Goal: Task Accomplishment & Management: Use online tool/utility

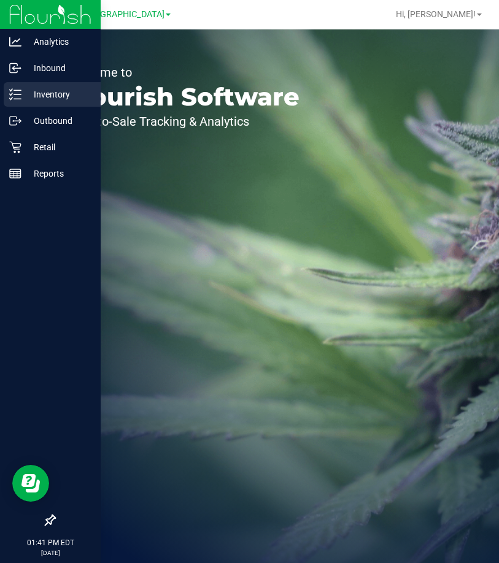
click at [19, 96] on icon at bounding box center [15, 94] width 12 height 12
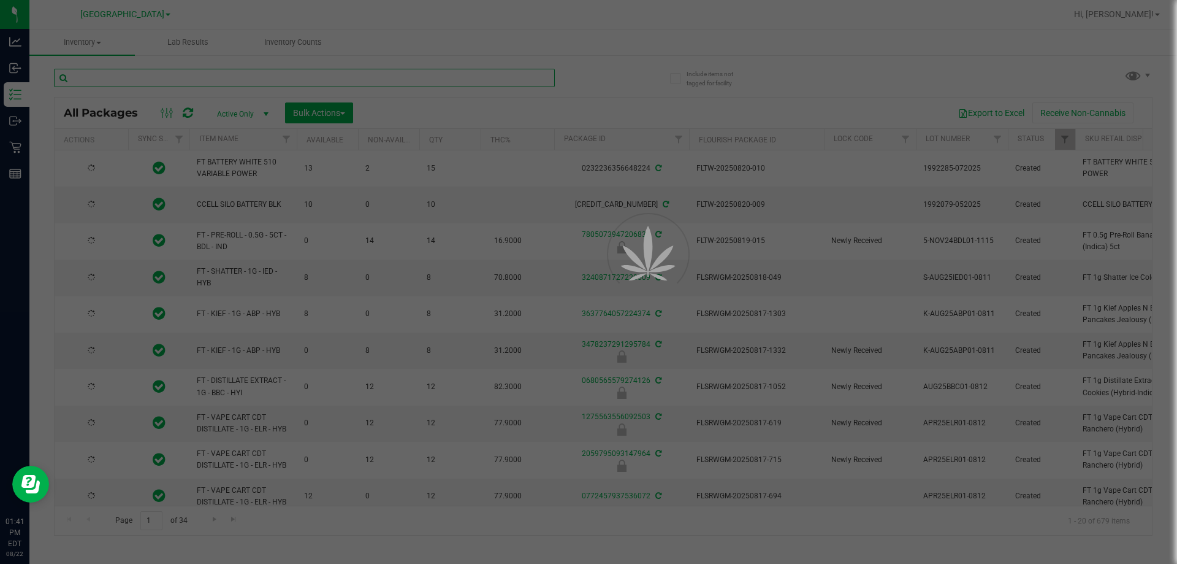
click at [185, 77] on input "text" at bounding box center [304, 78] width 501 height 18
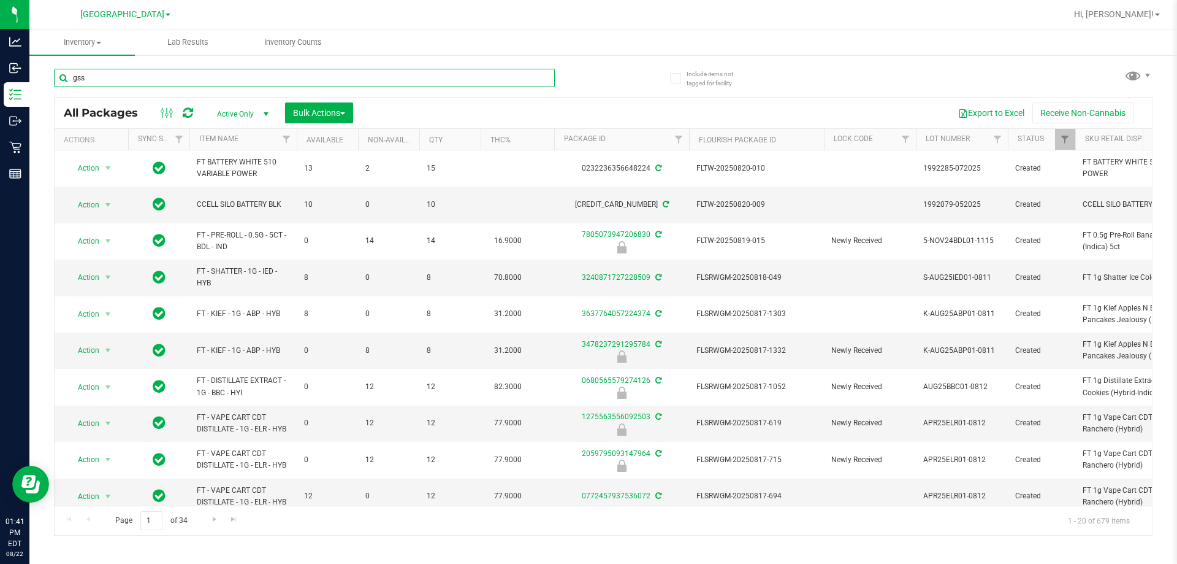
type input "gss"
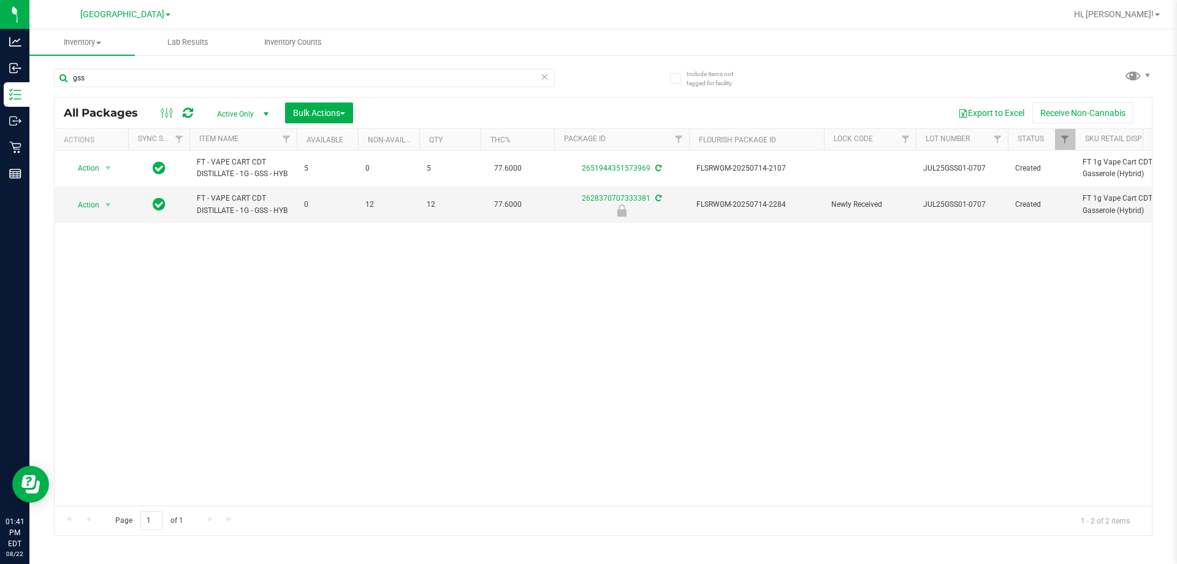
click at [242, 321] on div "Action Action Adjust qty Create package Edit attributes Global inventory Locate…" at bounding box center [604, 327] width 1098 height 355
click at [344, 288] on div "Action Action Adjust qty Create package Edit attributes Global inventory Locate…" at bounding box center [604, 327] width 1098 height 355
click at [126, 20] on div "[GEOGRAPHIC_DATA]" at bounding box center [125, 14] width 90 height 15
click at [123, 18] on span "[GEOGRAPHIC_DATA]" at bounding box center [122, 14] width 84 height 11
click at [76, 42] on link "[PERSON_NAME]" at bounding box center [125, 43] width 179 height 17
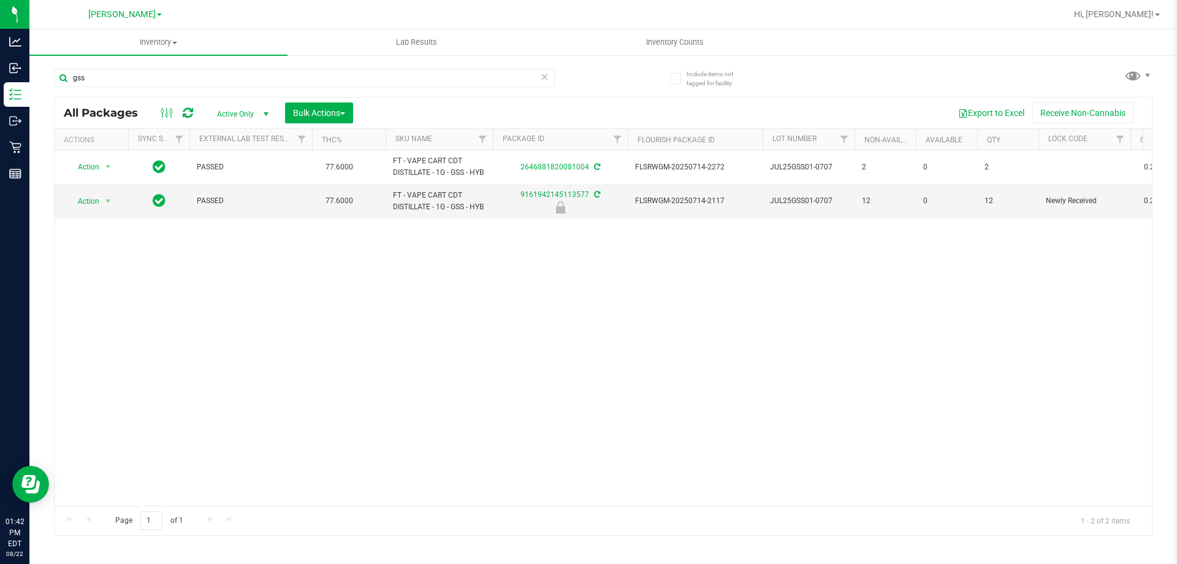
click at [240, 324] on div "Action Action Adjust qty Create package Edit attributes Global inventory Locate…" at bounding box center [604, 327] width 1098 height 355
click at [96, 199] on span "Action" at bounding box center [83, 201] width 33 height 17
click at [102, 337] on li "Unlock package" at bounding box center [106, 346] width 78 height 18
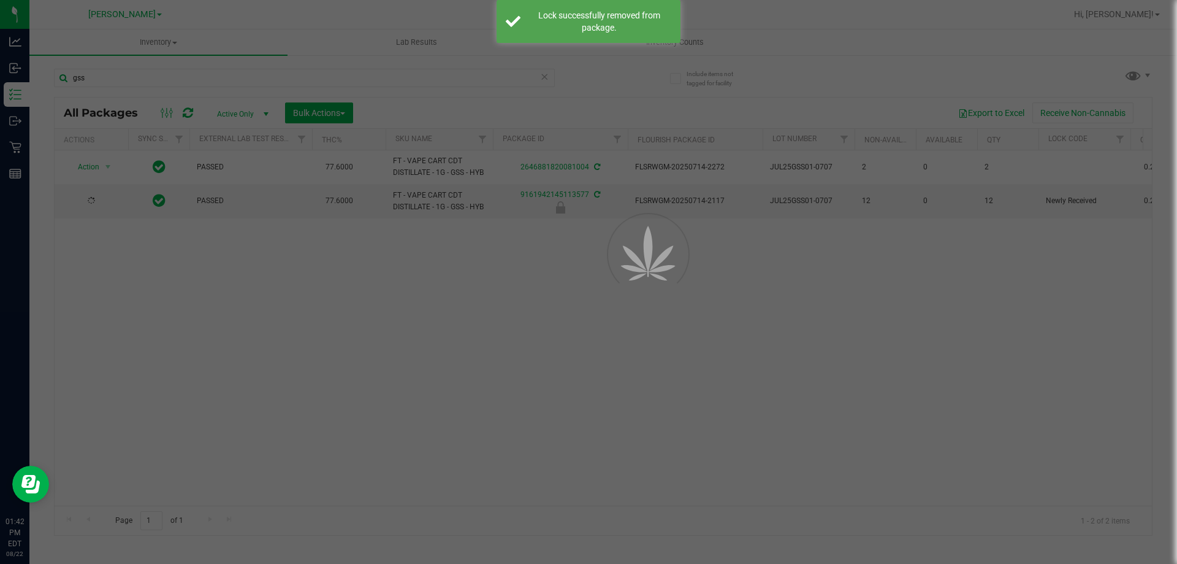
click at [253, 343] on div at bounding box center [588, 282] width 1177 height 564
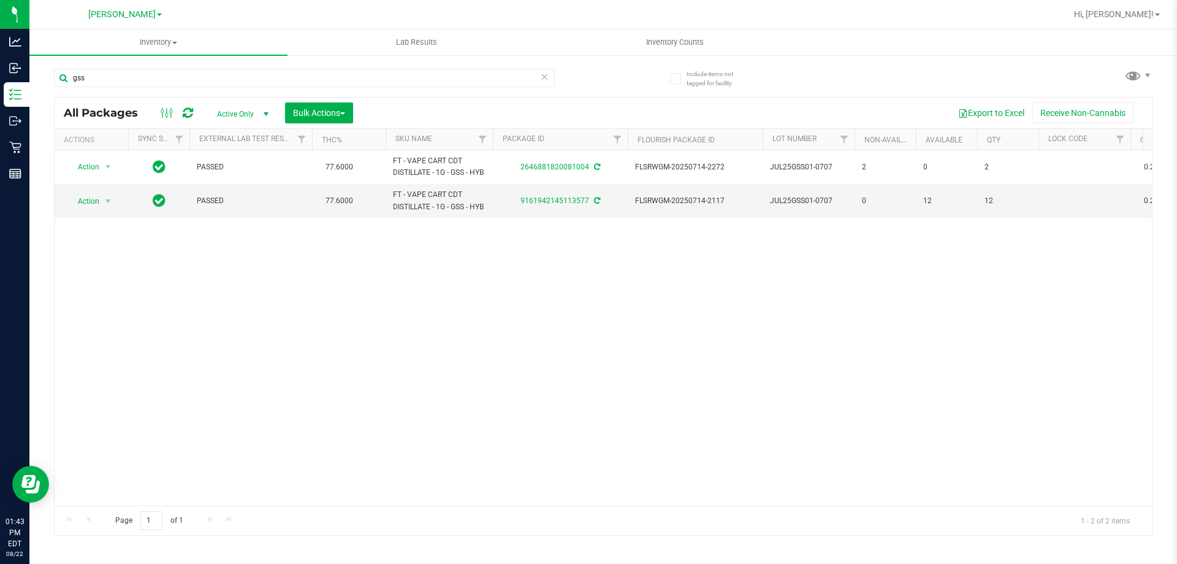
click at [253, 343] on div "Action Action Adjust qty Create package Edit attributes Global inventory Locate…" at bounding box center [604, 327] width 1098 height 355
click at [498, 378] on div "Action Action Adjust qty Create package Edit attributes Global inventory Locate…" at bounding box center [604, 327] width 1098 height 355
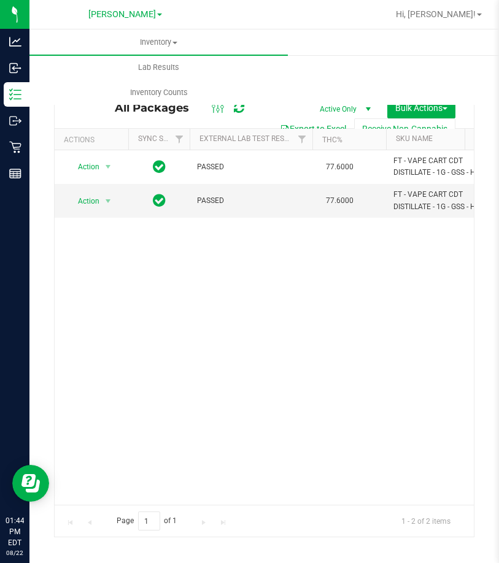
click at [333, 354] on div "Action Action Adjust qty Create package Edit attributes Global inventory Locate…" at bounding box center [264, 327] width 419 height 354
drag, startPoint x: 353, startPoint y: 362, endPoint x: 331, endPoint y: 329, distance: 39.8
click at [353, 360] on div "Action Action Adjust qty Create package Edit attributes Global inventory Locate…" at bounding box center [264, 327] width 419 height 354
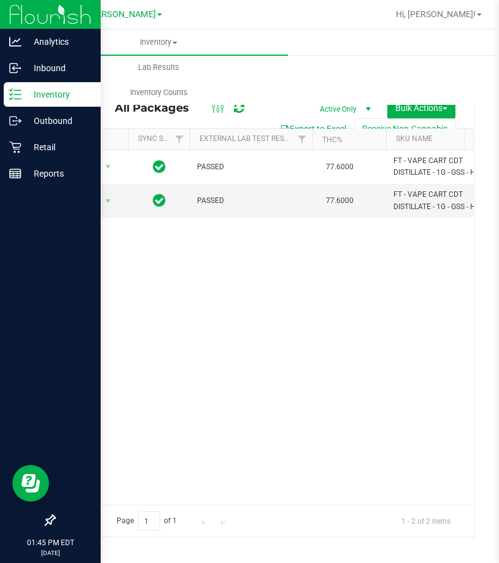
click at [296, 345] on div "Action Action Adjust qty Create package Edit attributes Global inventory Locate…" at bounding box center [264, 327] width 419 height 354
click at [37, 151] on p "Retail" at bounding box center [58, 147] width 74 height 15
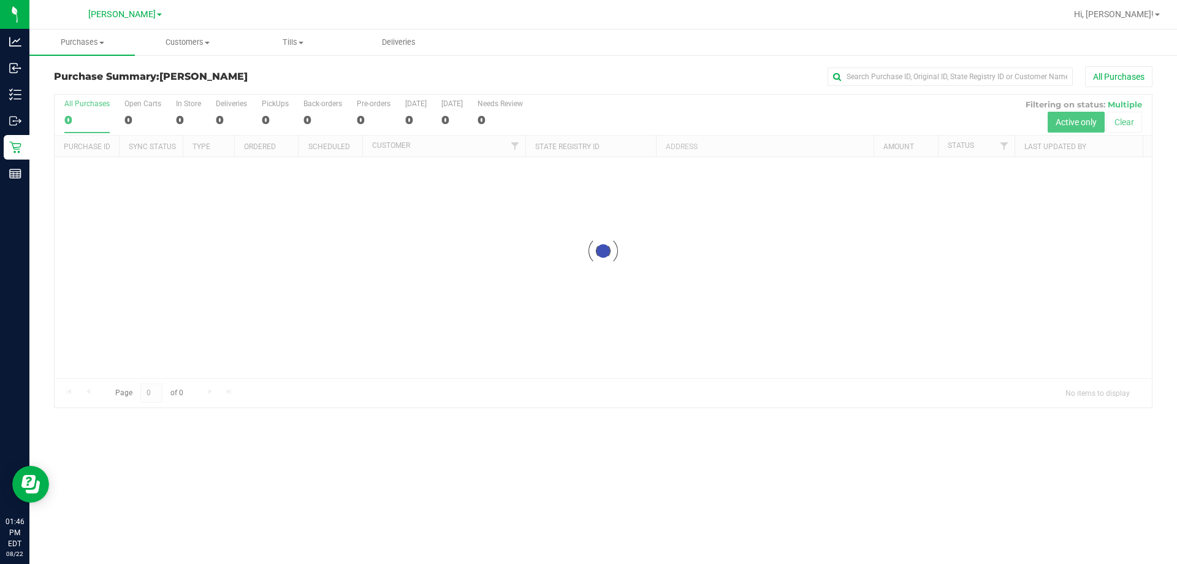
click at [472, 316] on div at bounding box center [604, 250] width 1098 height 313
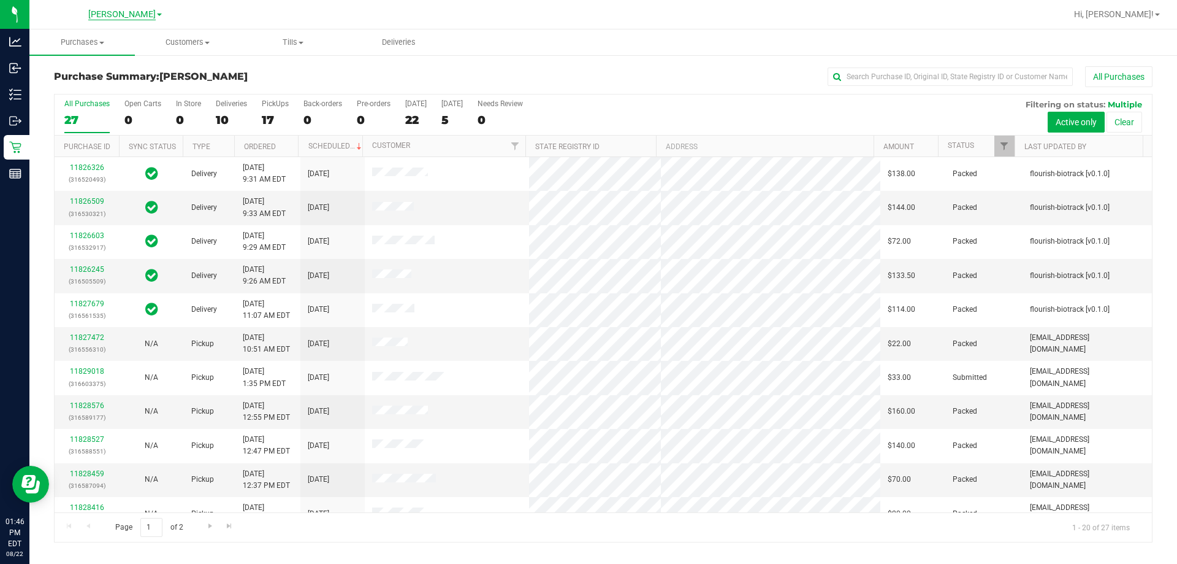
click at [113, 15] on span "[PERSON_NAME]" at bounding box center [121, 14] width 67 height 11
click at [498, 75] on div "All Purchases" at bounding box center [786, 76] width 733 height 21
click at [498, 143] on span "Filter" at bounding box center [1005, 146] width 10 height 10
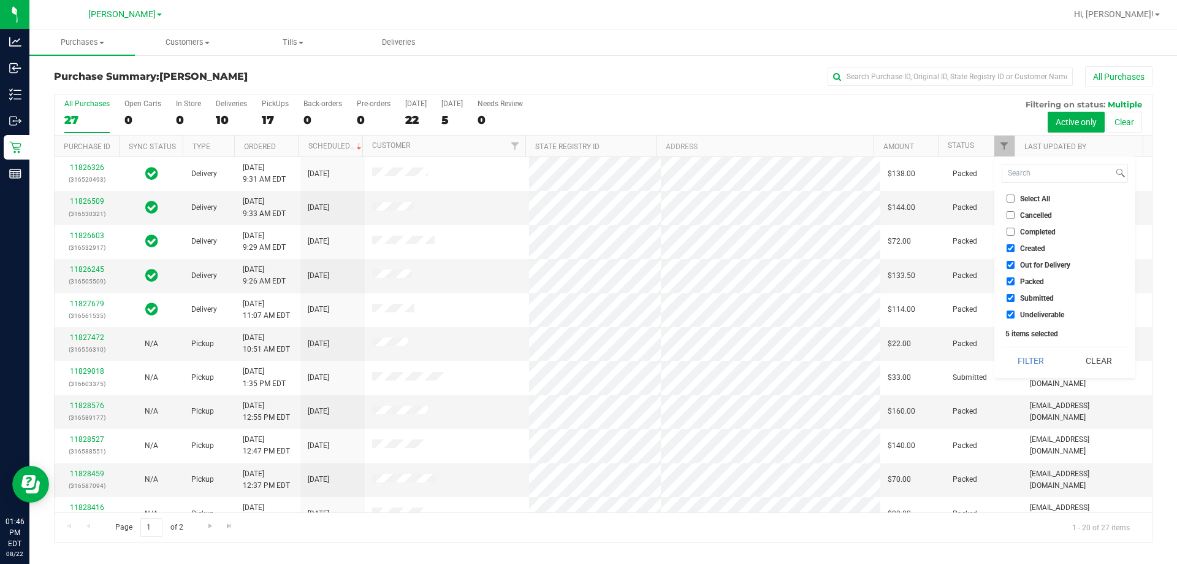
click at [498, 197] on span "Select All" at bounding box center [1035, 198] width 30 height 7
click at [498, 197] on input "Select All" at bounding box center [1011, 198] width 8 height 8
checkbox input "true"
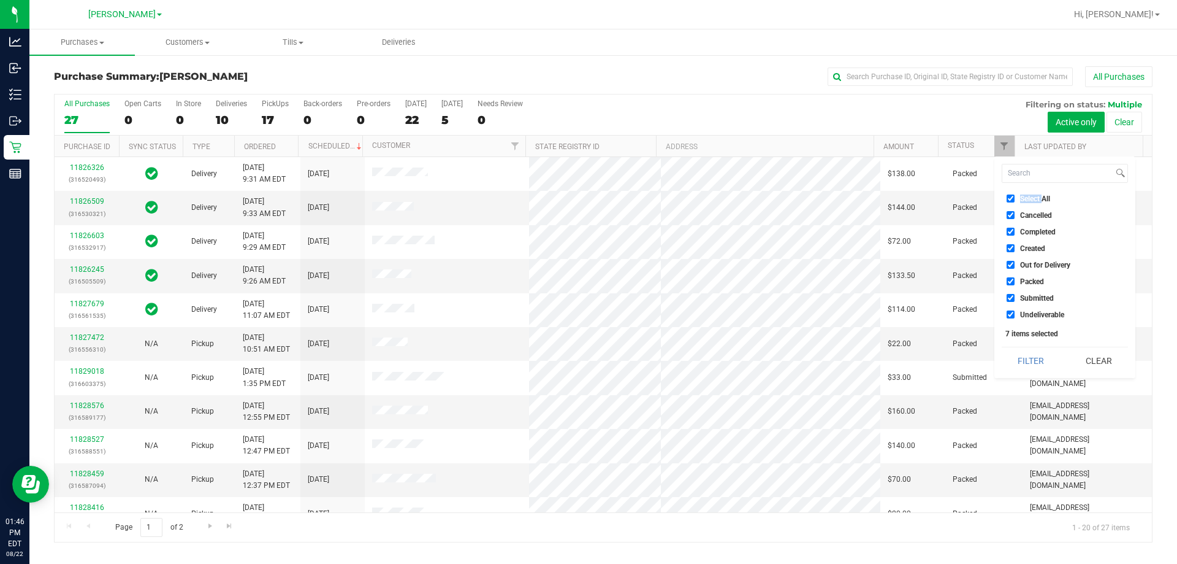
click at [498, 197] on span "Select All" at bounding box center [1035, 198] width 30 height 7
click at [498, 197] on input "Select All" at bounding box center [1011, 198] width 8 height 8
checkbox input "false"
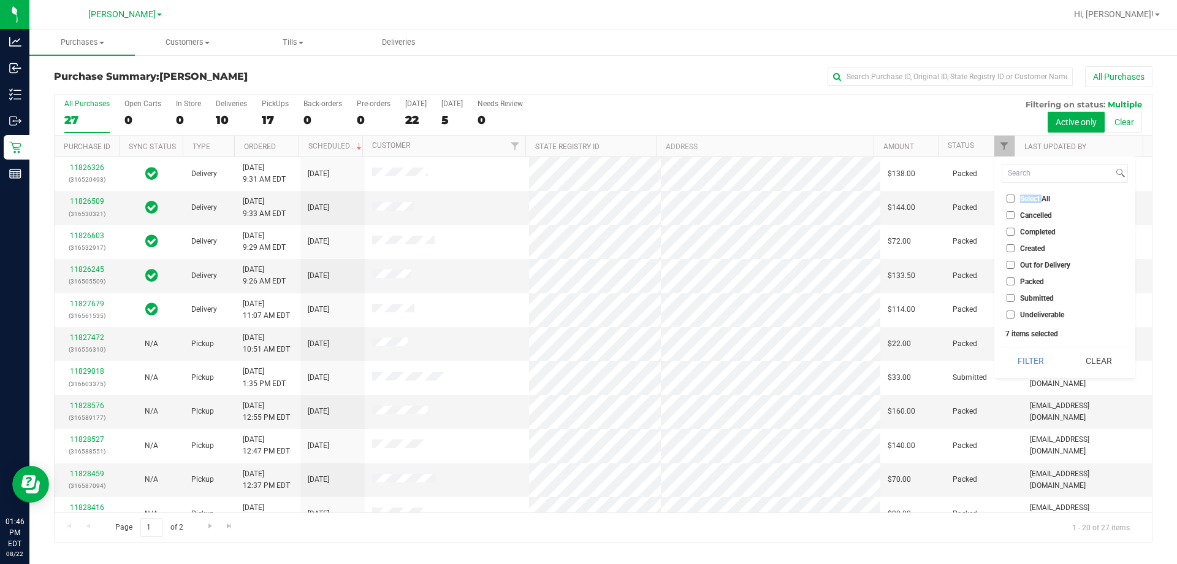
checkbox input "false"
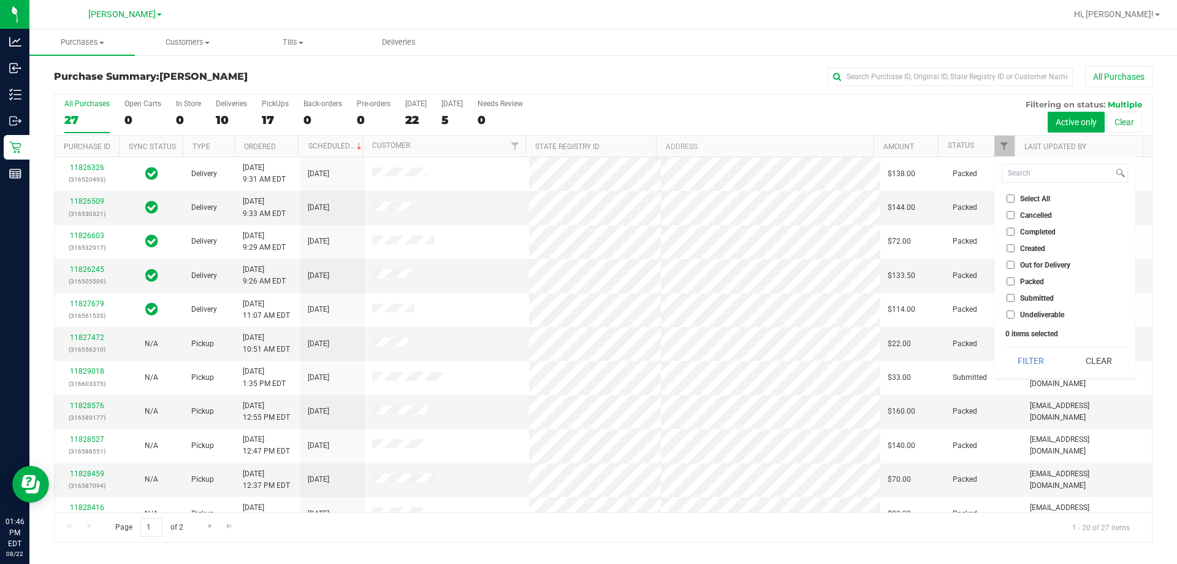
click at [498, 297] on span "Submitted" at bounding box center [1037, 297] width 34 height 7
click at [498, 297] on input "Submitted" at bounding box center [1011, 298] width 8 height 8
checkbox input "true"
click at [498, 359] on button "Filter" at bounding box center [1031, 360] width 59 height 27
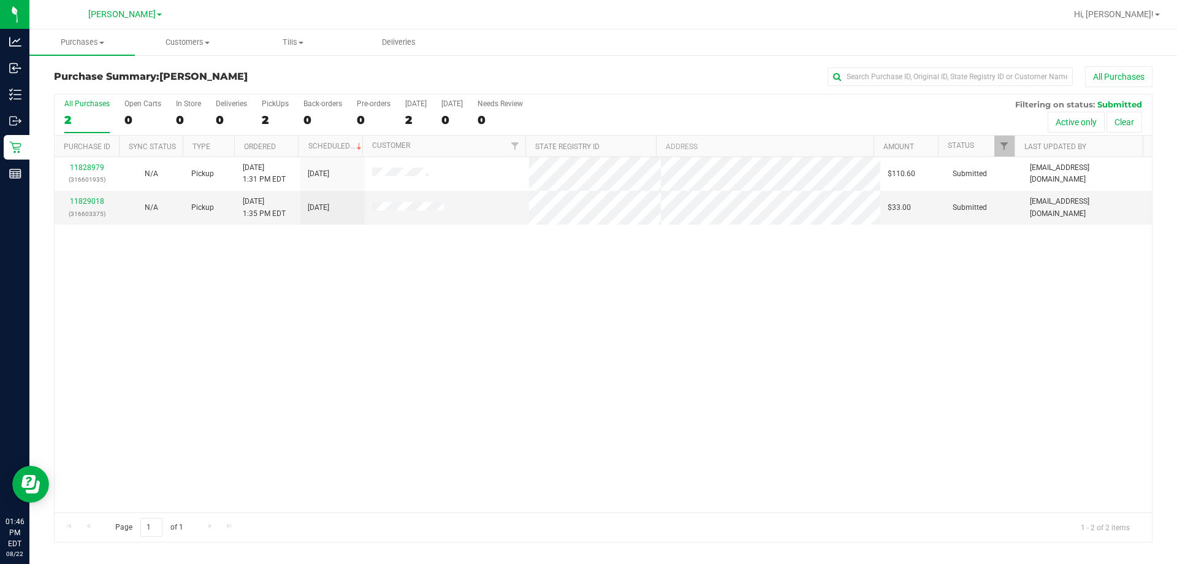
click at [498, 114] on div "All Purchases 2 Open Carts 0 In Store 0 Deliveries 0 PickUps 2 Back-orders 0 Pr…" at bounding box center [604, 114] width 1098 height 41
click at [267, 335] on div "11828979 (316601935) N/A Pickup [DATE] 1:31 PM EDT 8/22/2025 $110.60 Submitted …" at bounding box center [604, 334] width 1098 height 355
click at [498, 383] on div "11828979 (316601935) N/A Pickup [DATE] 1:31 PM EDT 8/22/2025 $110.60 Submitted …" at bounding box center [604, 334] width 1098 height 355
